Goal: Transaction & Acquisition: Purchase product/service

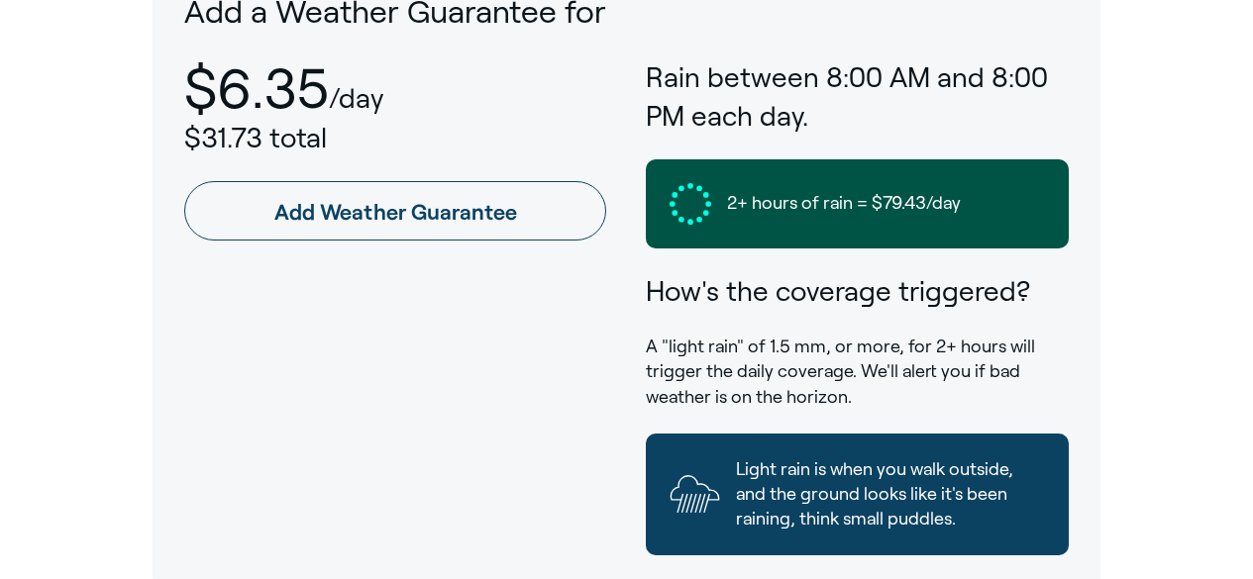
scroll to position [1202, 0]
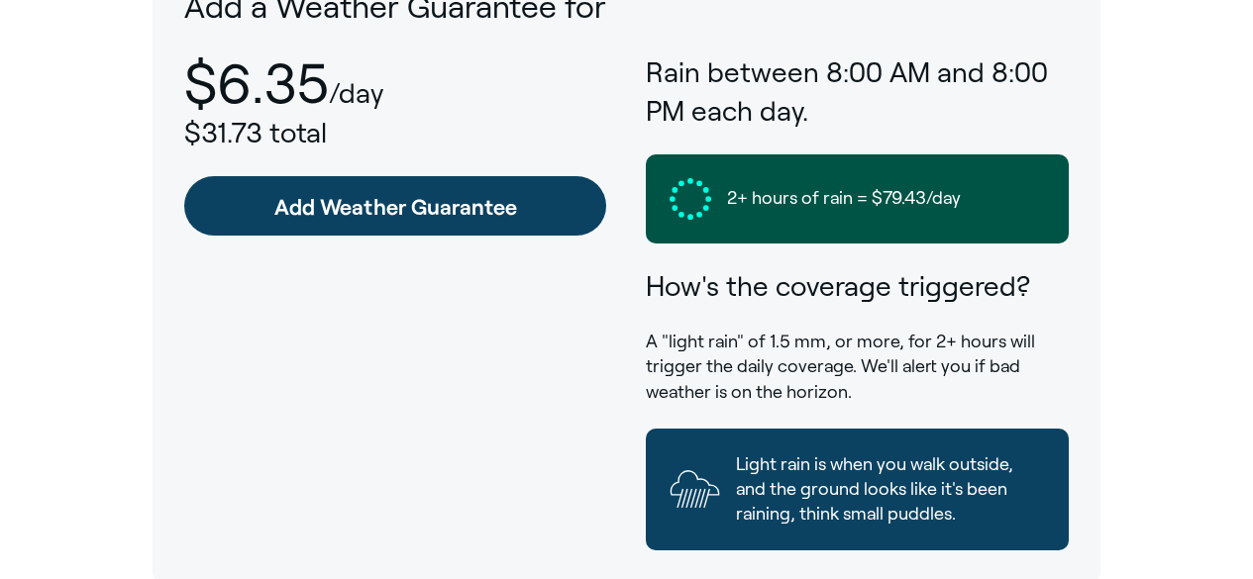
click at [566, 214] on link "Add Weather Guarantee" at bounding box center [395, 205] width 422 height 59
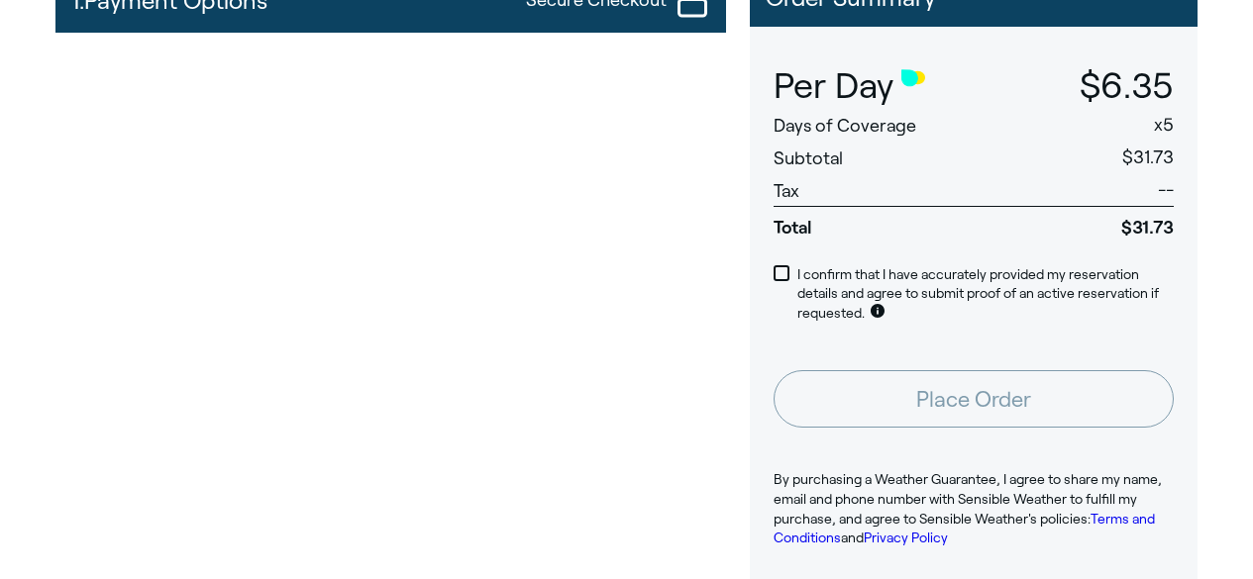
scroll to position [248, 0]
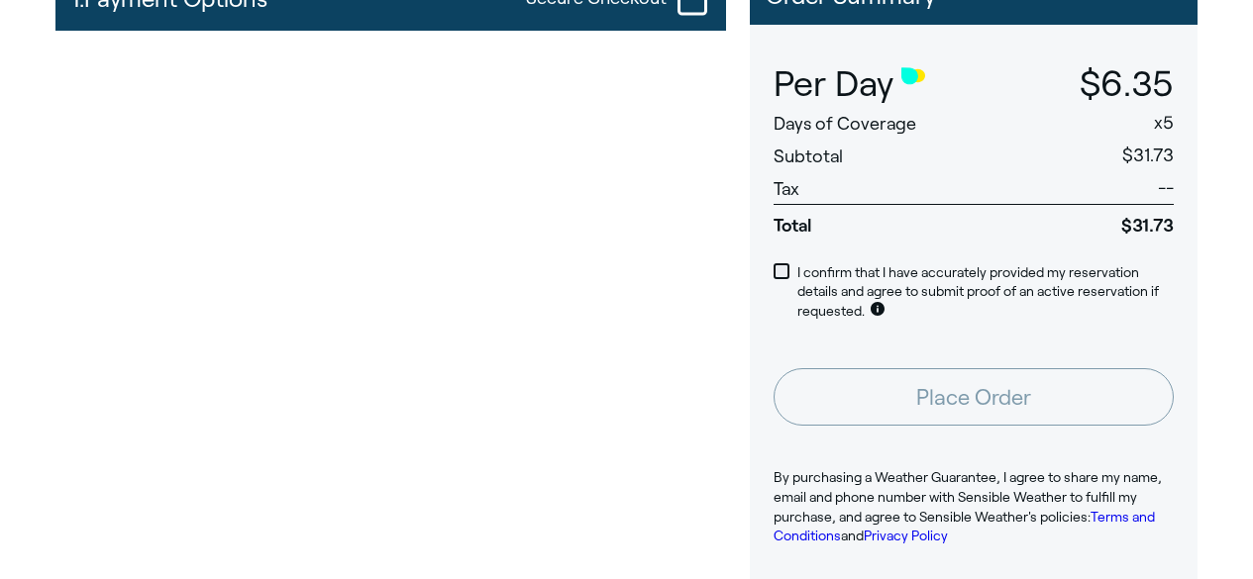
click at [782, 269] on span at bounding box center [781, 271] width 16 height 16
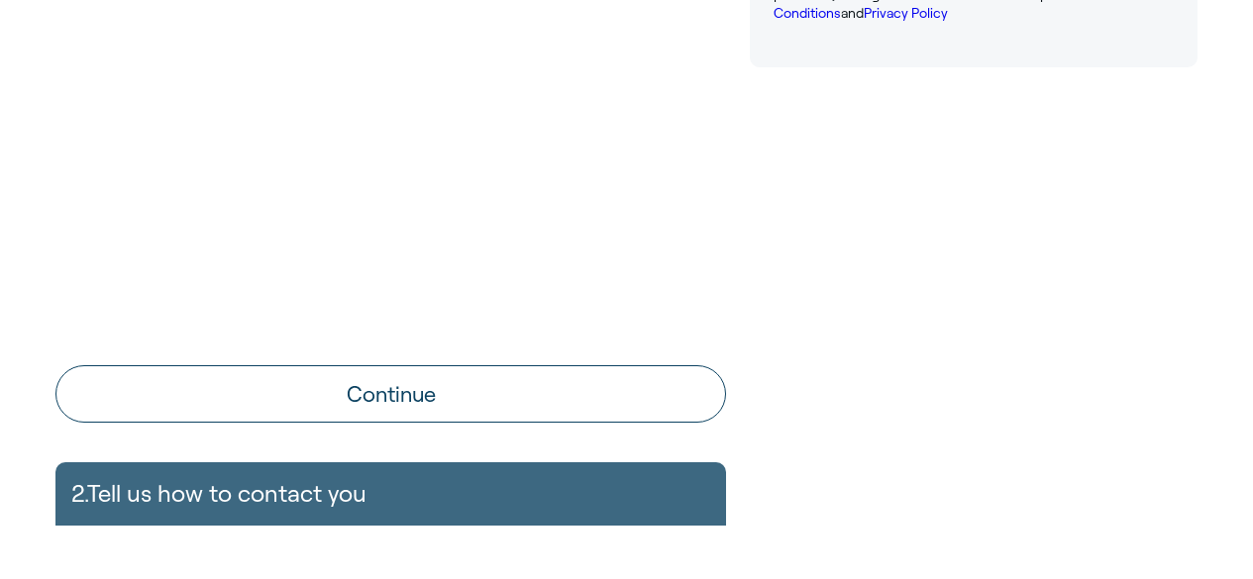
scroll to position [781, 0]
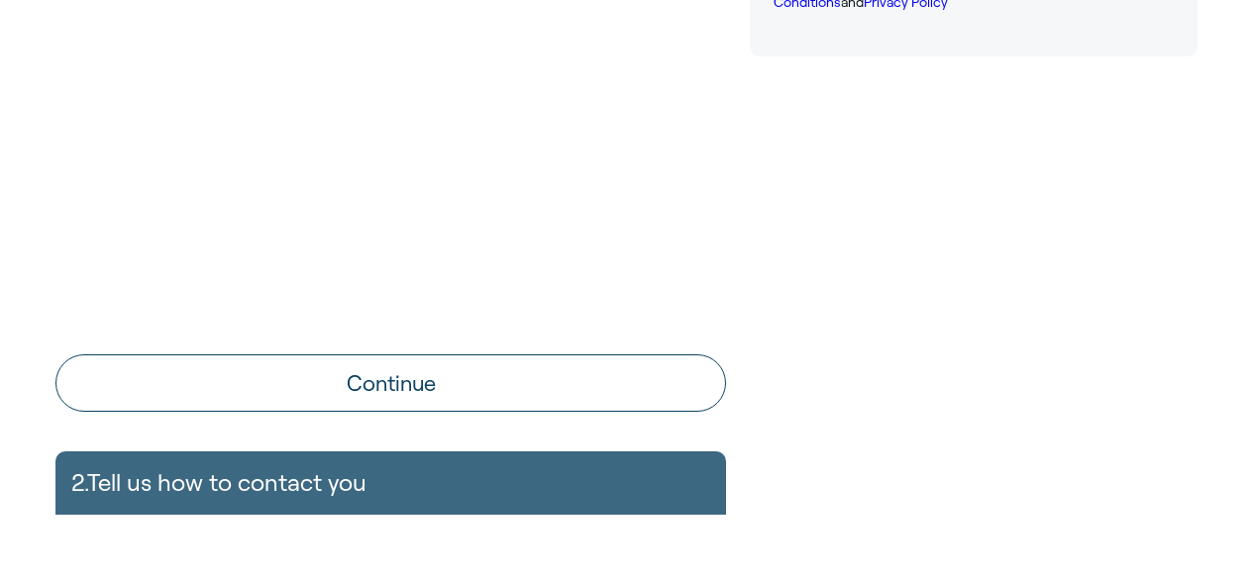
drag, startPoint x: 1245, startPoint y: 345, endPoint x: 1247, endPoint y: 395, distance: 50.5
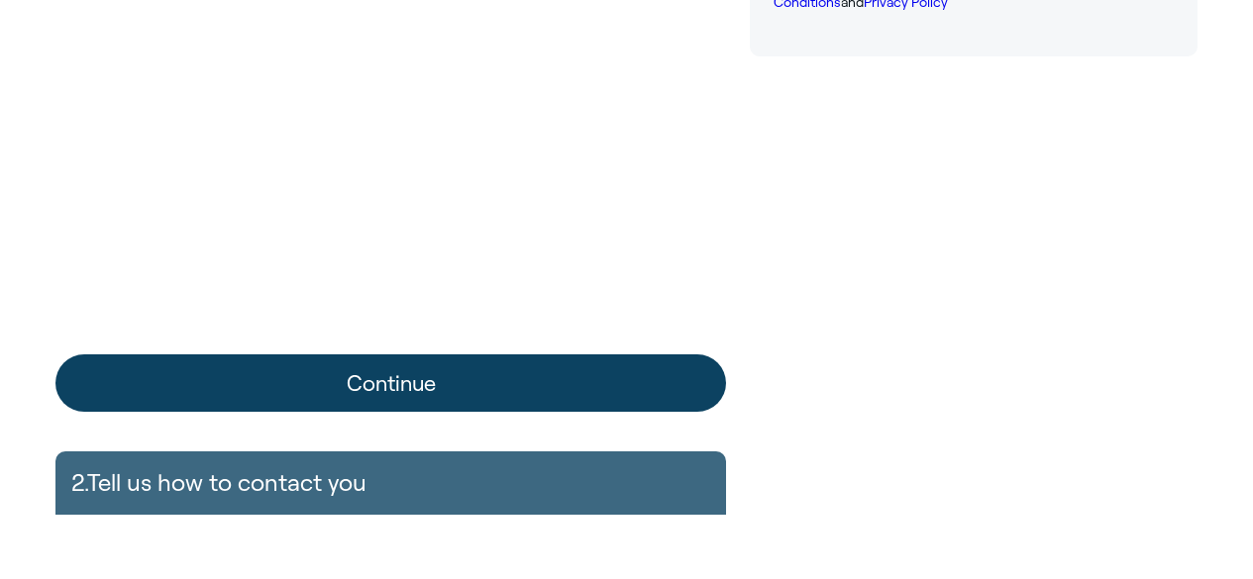
click at [576, 380] on button "Continue" at bounding box center [390, 382] width 670 height 57
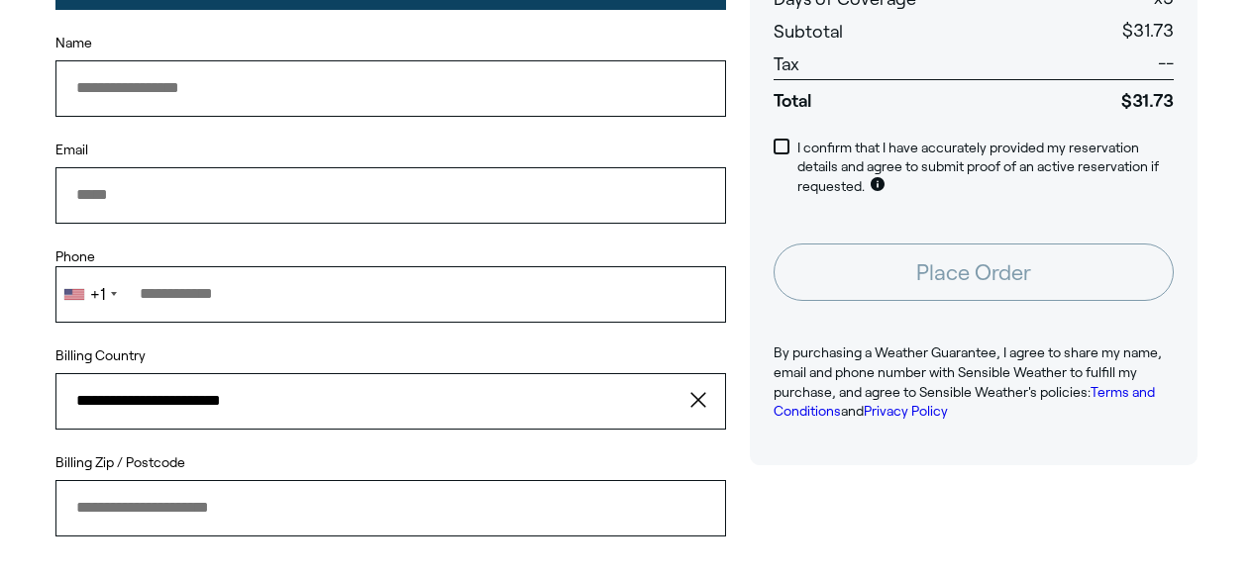
scroll to position [333, 0]
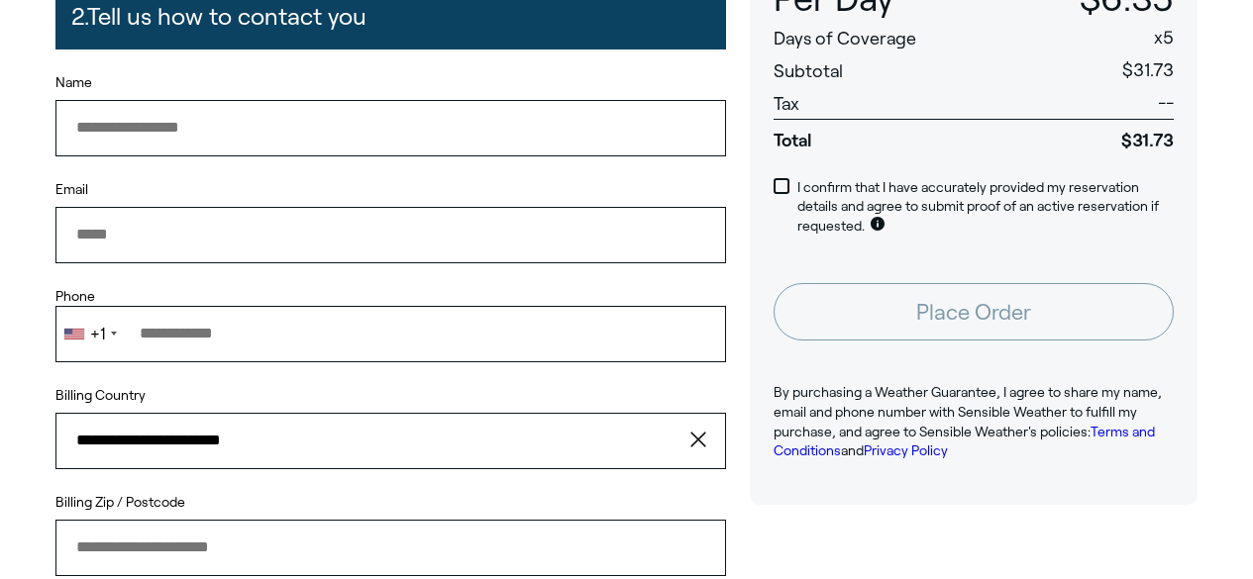
click at [202, 126] on input "Name" at bounding box center [390, 127] width 670 height 55
type input "**********"
type input "*****"
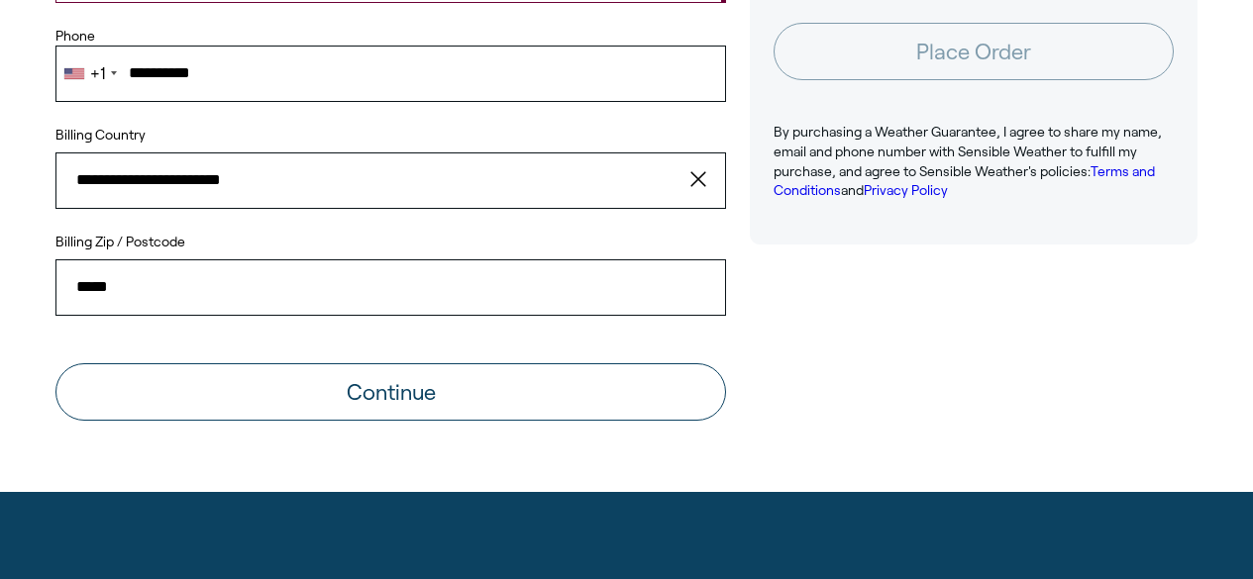
scroll to position [627, 0]
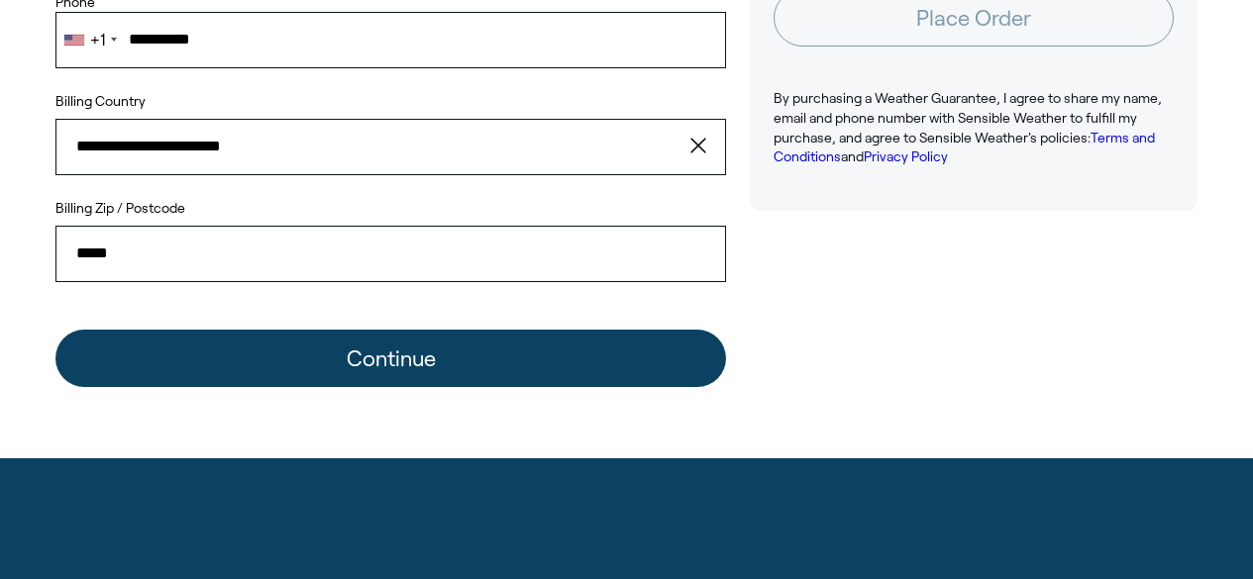
click at [545, 360] on button "Continue" at bounding box center [390, 358] width 670 height 57
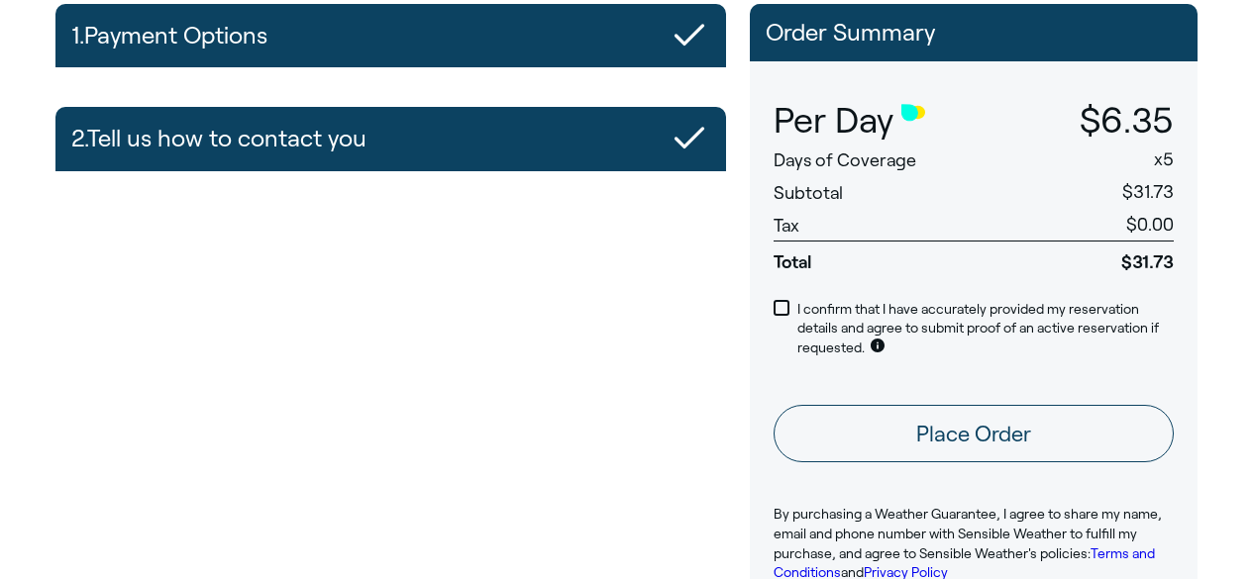
scroll to position [213, 0]
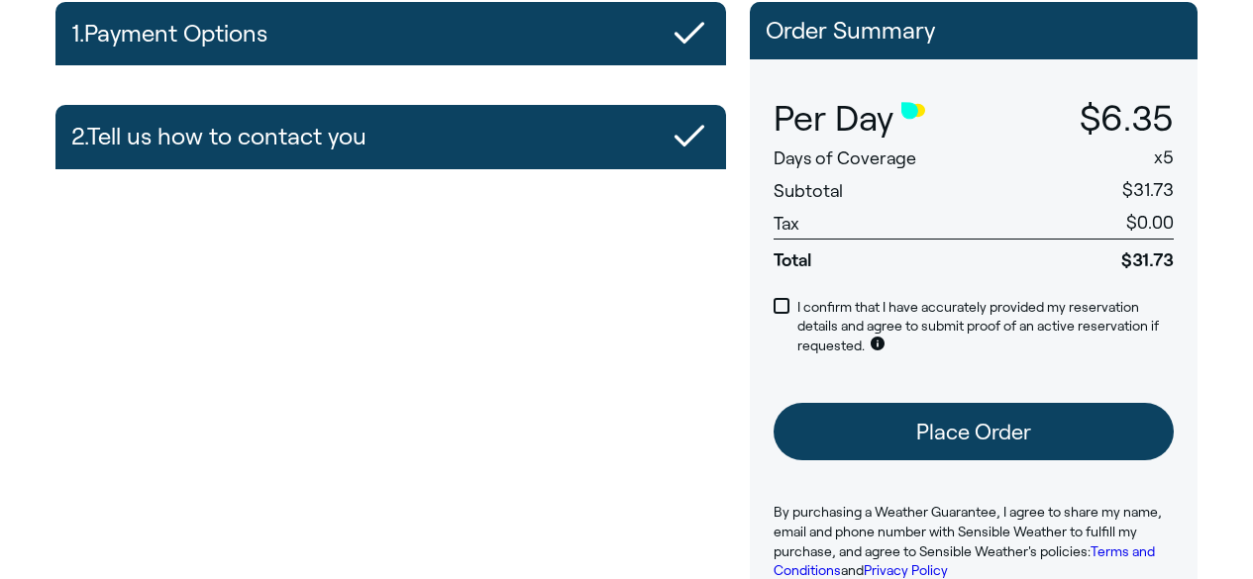
click at [886, 408] on button "Place Order" at bounding box center [973, 431] width 400 height 57
